Goal: Information Seeking & Learning: Learn about a topic

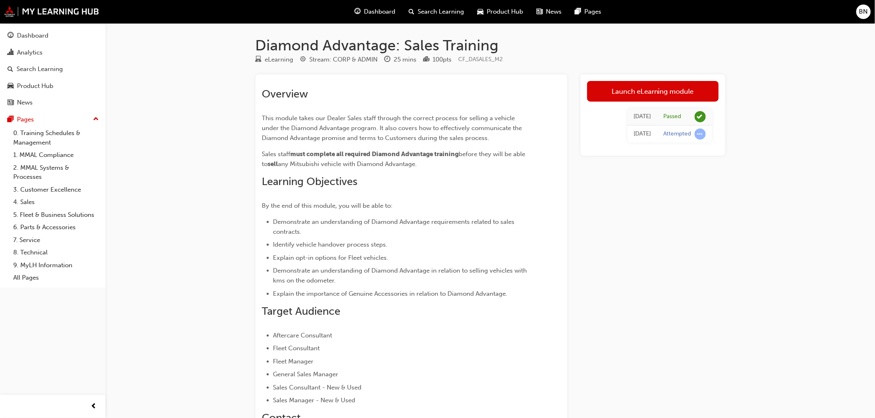
click at [391, 12] on span "Dashboard" at bounding box center [379, 12] width 31 height 10
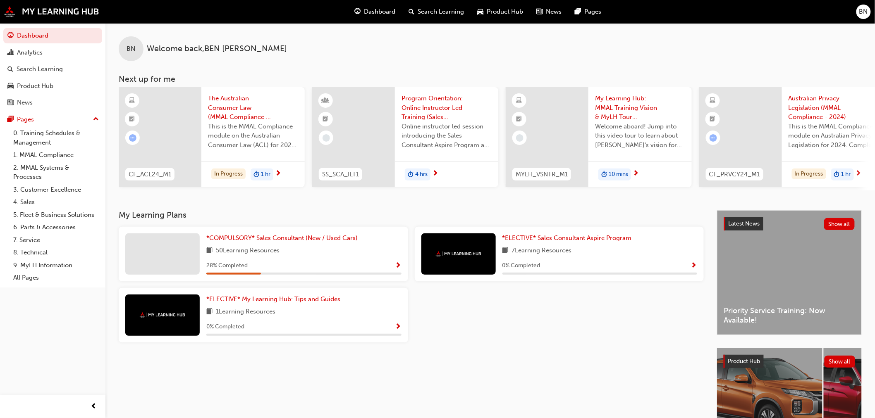
click at [305, 210] on div "BN Welcome back , [PERSON_NAME] Next up for me CF_ACL24_M1 The Australian Consu…" at bounding box center [490, 116] width 770 height 187
click at [295, 240] on span "*COMPULSORY* Sales Consultant (New / Used Cars)" at bounding box center [281, 237] width 151 height 7
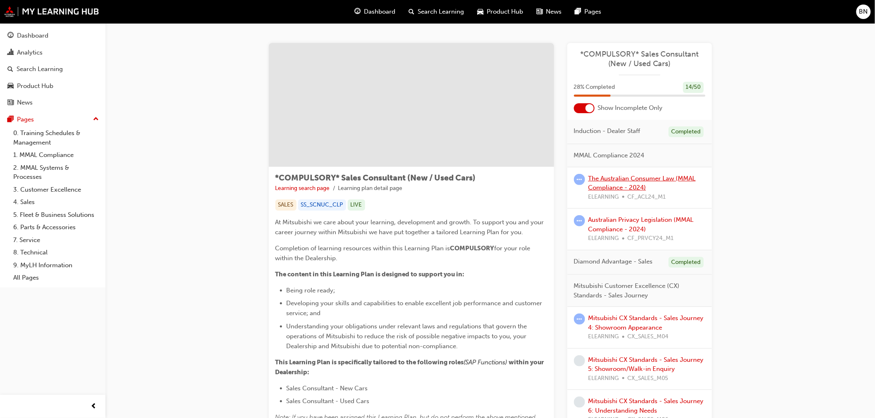
click at [602, 181] on link "The Australian Consumer Law (MMAL Compliance - 2024)" at bounding box center [642, 183] width 108 height 17
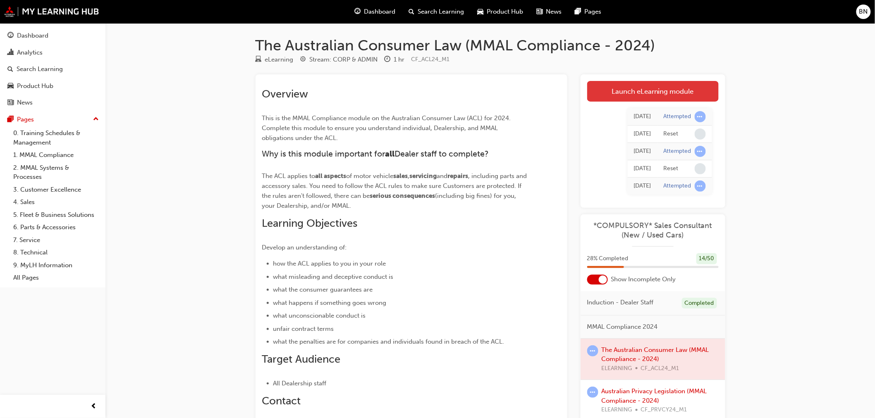
click at [644, 96] on link "Launch eLearning module" at bounding box center [652, 91] width 131 height 21
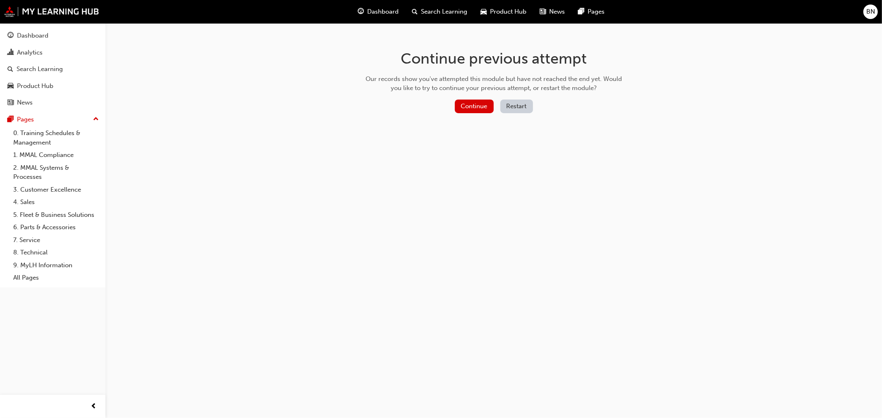
click at [527, 110] on button "Restart" at bounding box center [516, 107] width 33 height 14
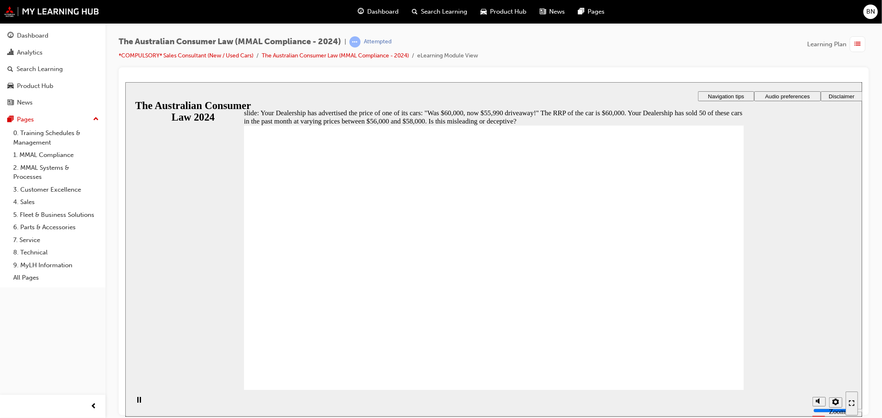
radio input "true"
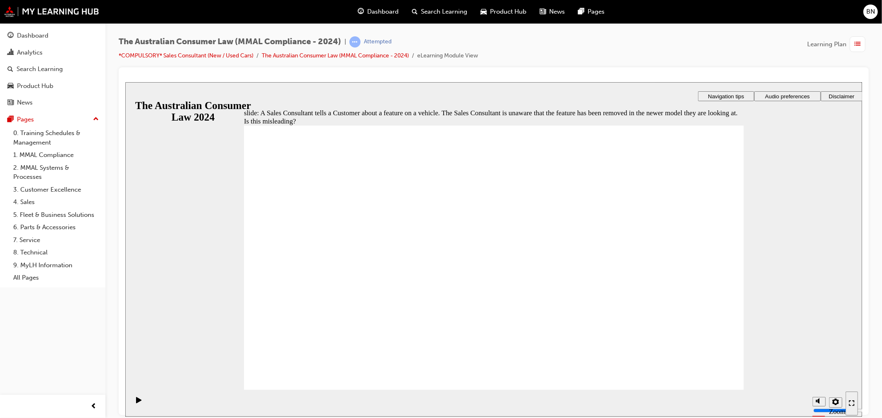
radio input "true"
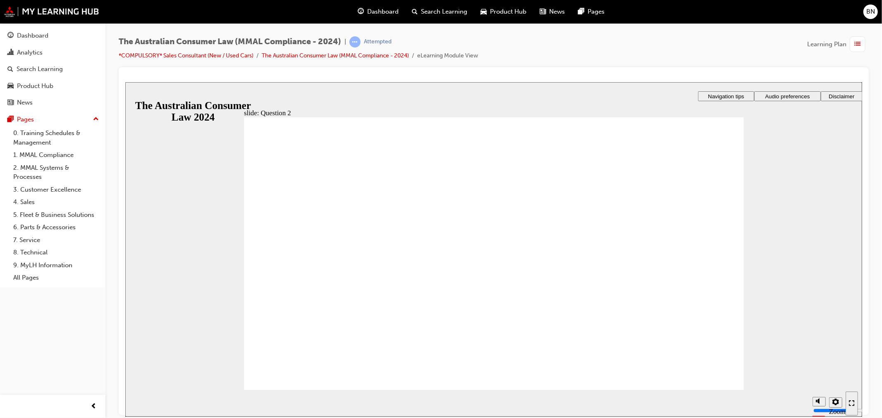
radio input "true"
drag, startPoint x: 276, startPoint y: 238, endPoint x: 311, endPoint y: 379, distance: 144.8
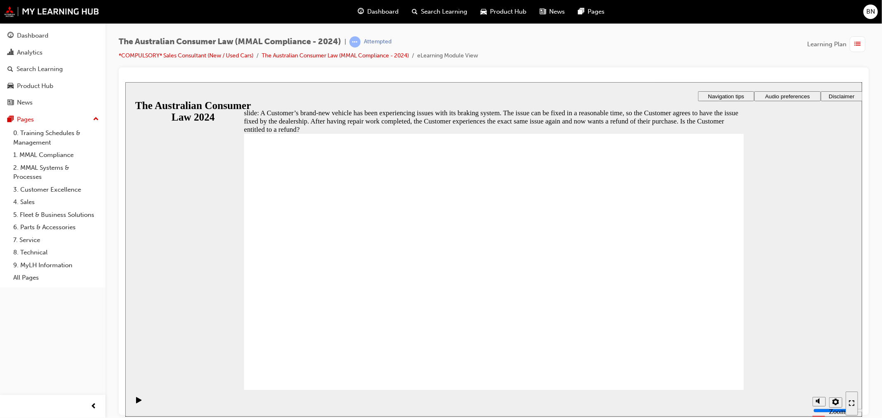
radio input "true"
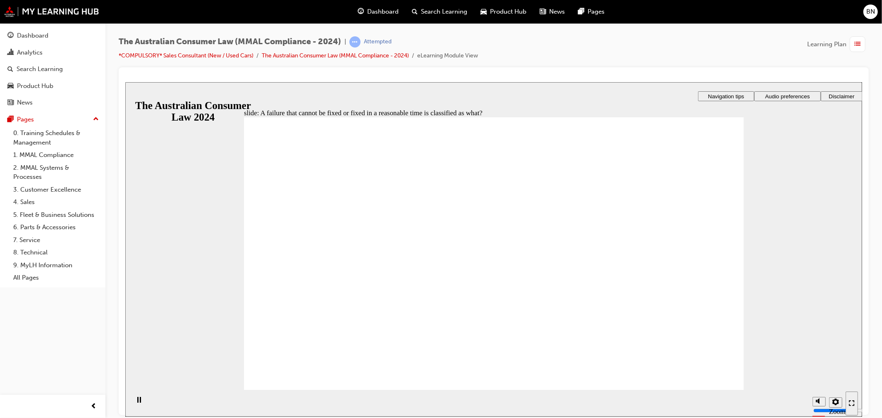
radio input "true"
checkbox input "true"
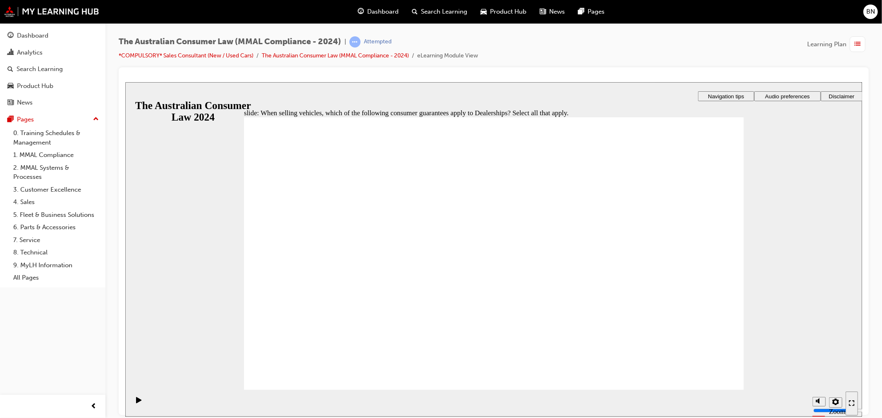
drag, startPoint x: 347, startPoint y: 285, endPoint x: 345, endPoint y: 276, distance: 8.9
checkbox input "true"
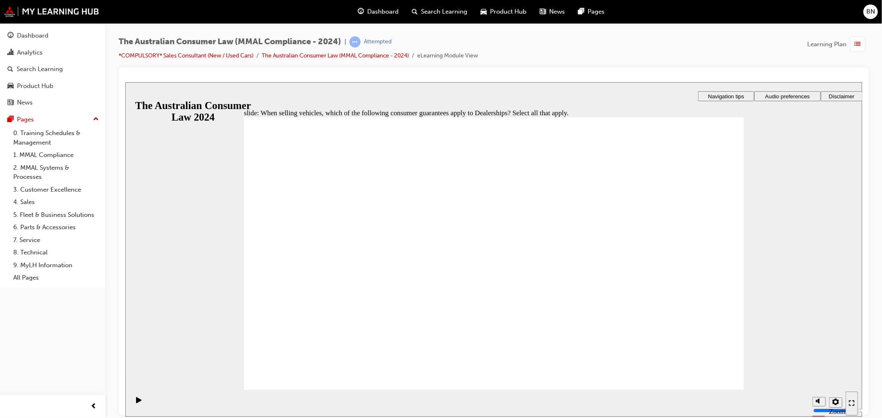
drag, startPoint x: 341, startPoint y: 231, endPoint x: 325, endPoint y: 362, distance: 131.6
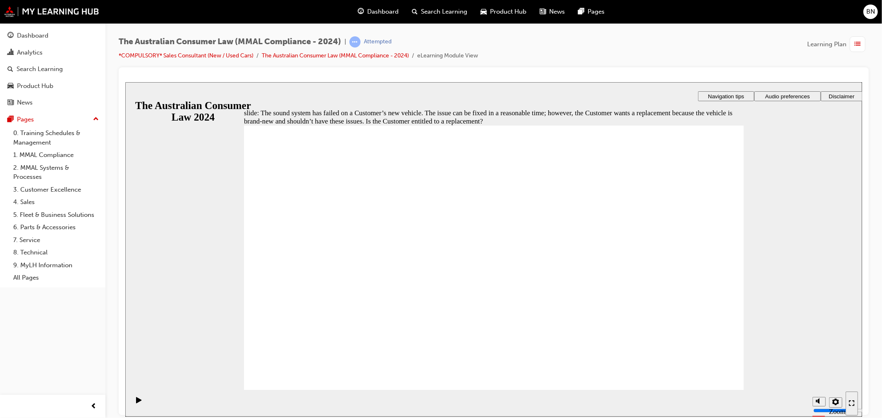
radio input "true"
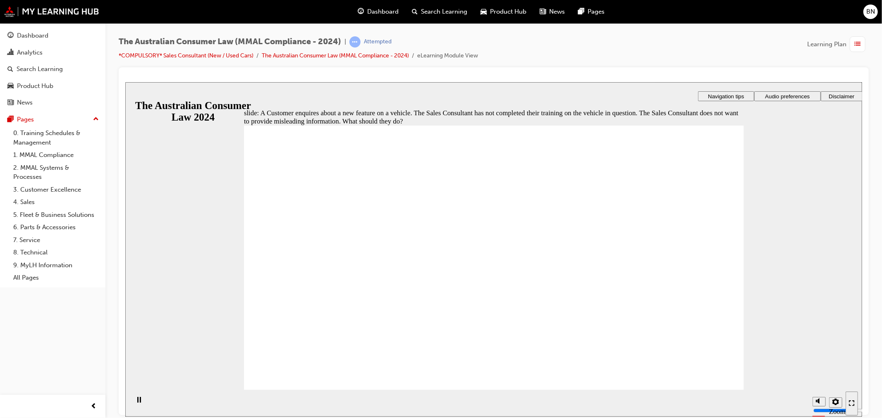
radio input "true"
checkbox input "true"
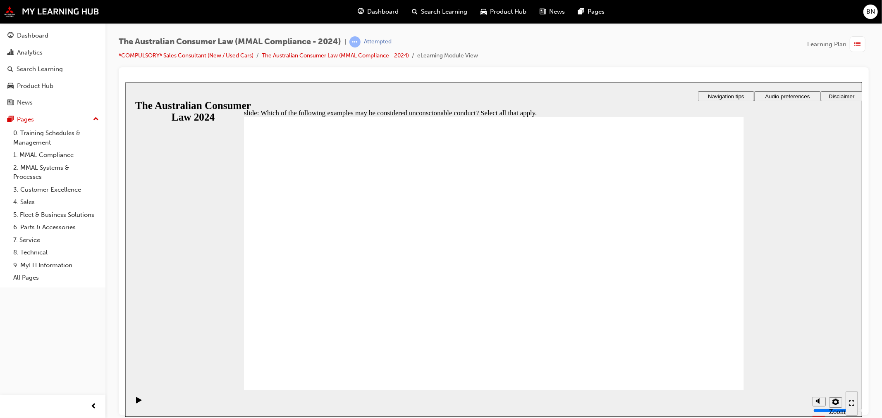
checkbox input "true"
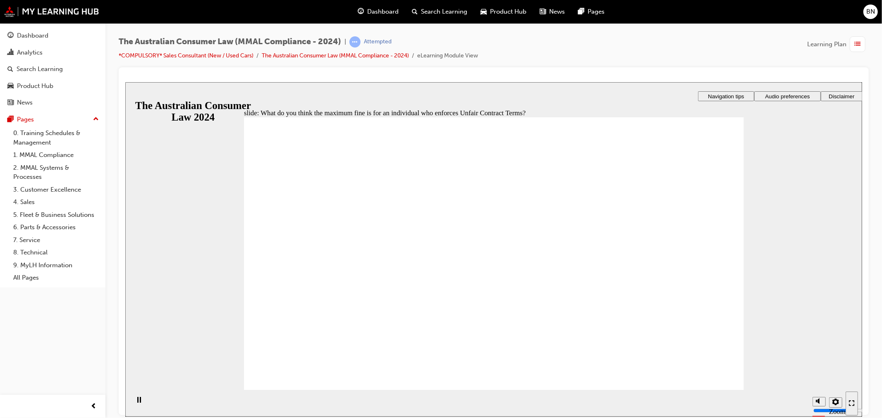
radio input "true"
drag, startPoint x: 317, startPoint y: 224, endPoint x: 301, endPoint y: 363, distance: 139.8
checkbox input "true"
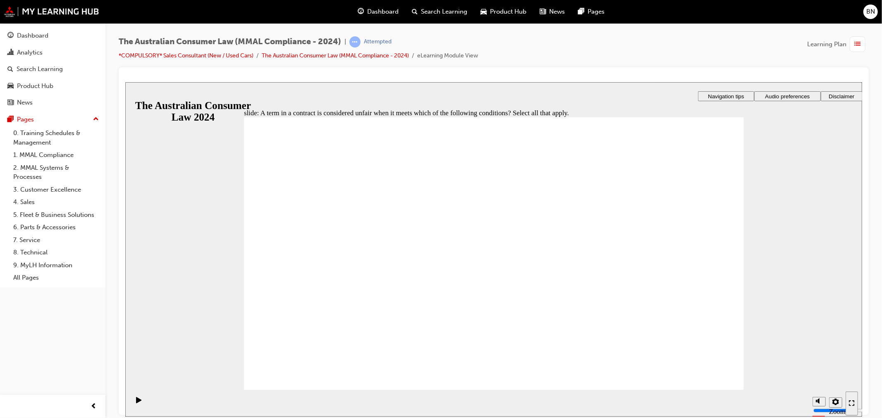
checkbox input "true"
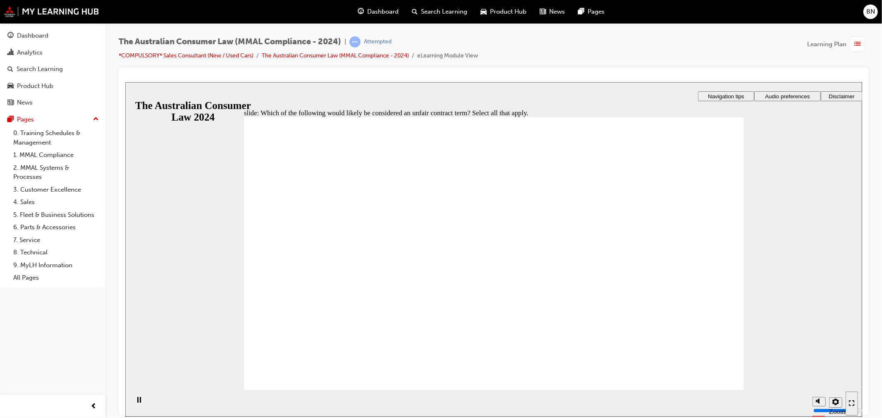
checkbox input "true"
